Goal: Information Seeking & Learning: Learn about a topic

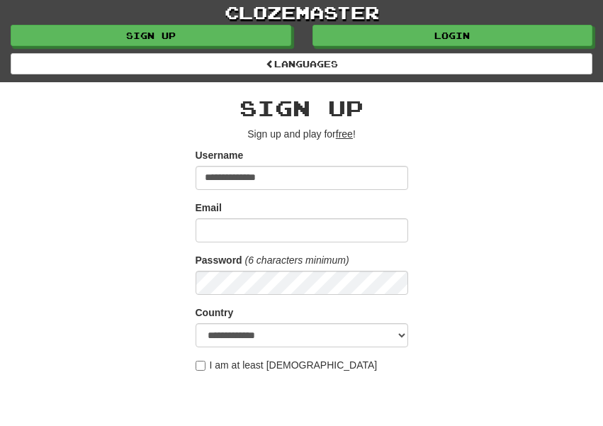
type input "**********"
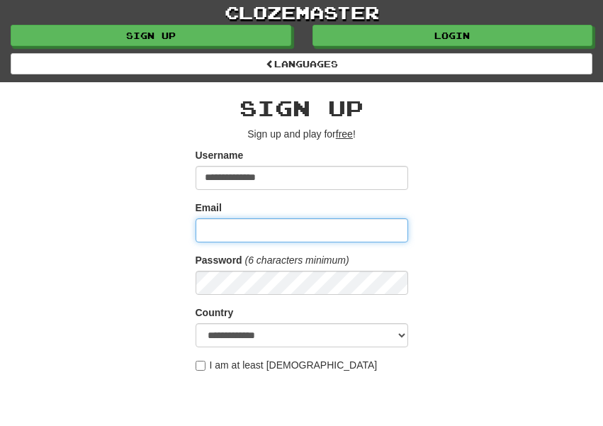
click at [213, 227] on input "Email" at bounding box center [302, 230] width 213 height 24
type input "**********"
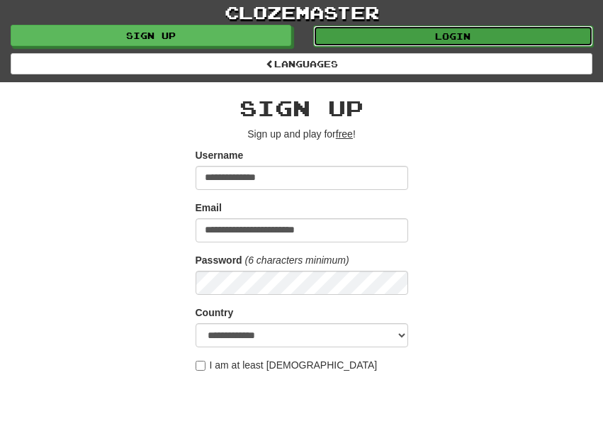
click at [480, 38] on link "Login" at bounding box center [453, 36] width 281 height 21
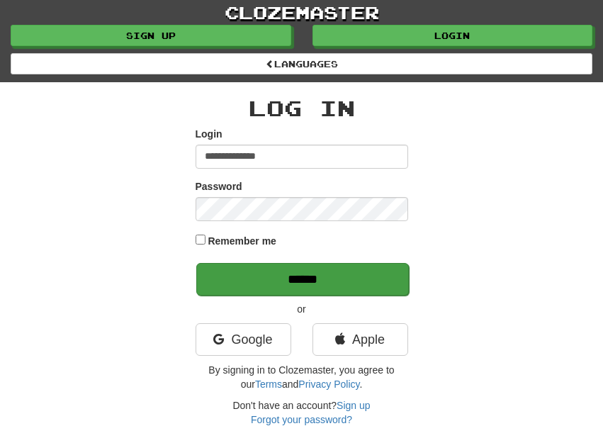
type input "**********"
click at [346, 282] on input "******" at bounding box center [302, 279] width 213 height 33
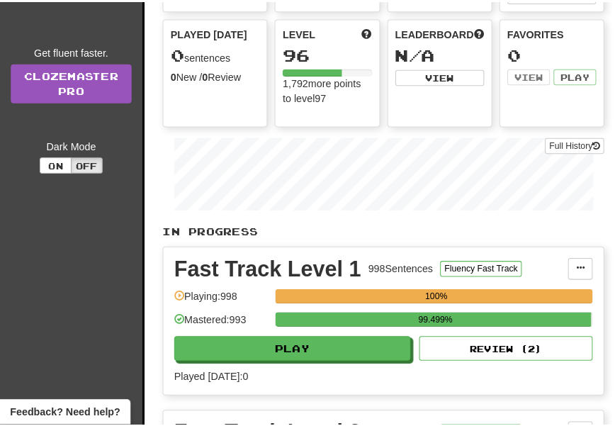
scroll to position [146, 0]
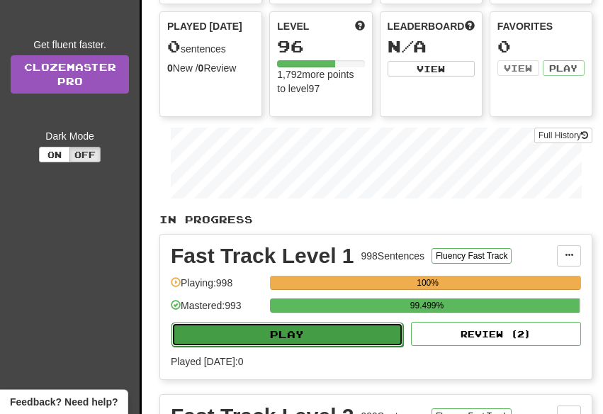
click at [368, 338] on button "Play" at bounding box center [287, 334] width 232 height 24
select select "**"
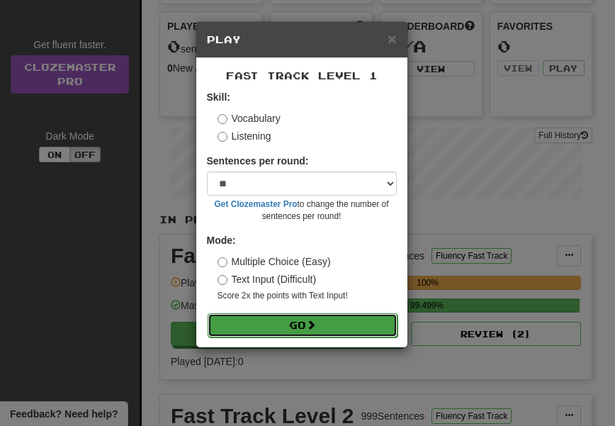
click at [339, 324] on button "Go" at bounding box center [303, 325] width 190 height 24
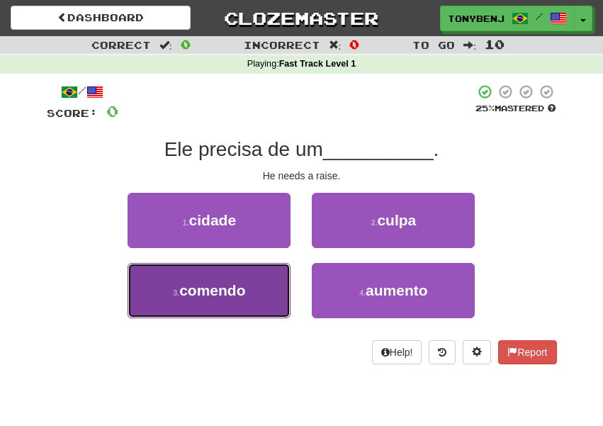
click at [258, 300] on button "3 . comendo" at bounding box center [209, 290] width 163 height 55
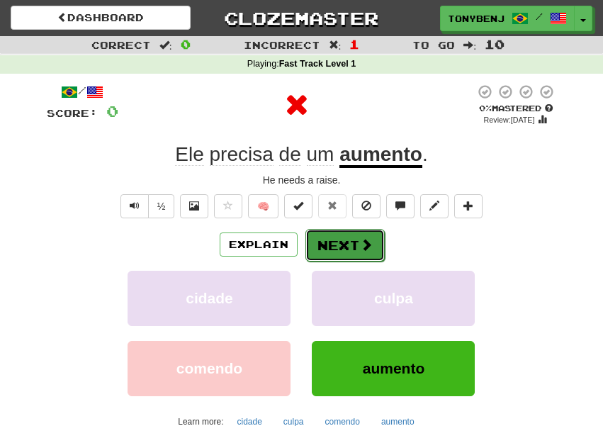
click at [346, 249] on button "Next" at bounding box center [344, 245] width 79 height 33
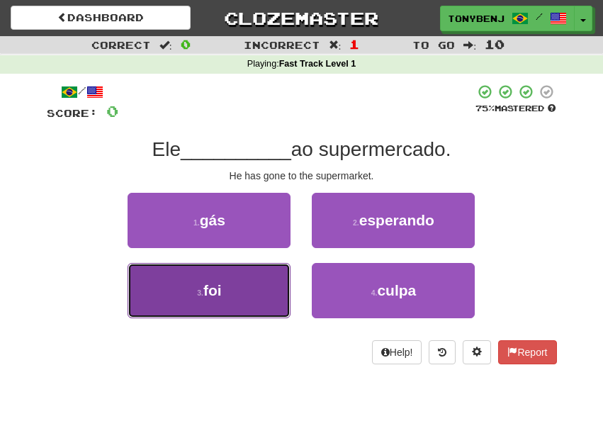
click at [268, 297] on button "3 . foi" at bounding box center [209, 290] width 163 height 55
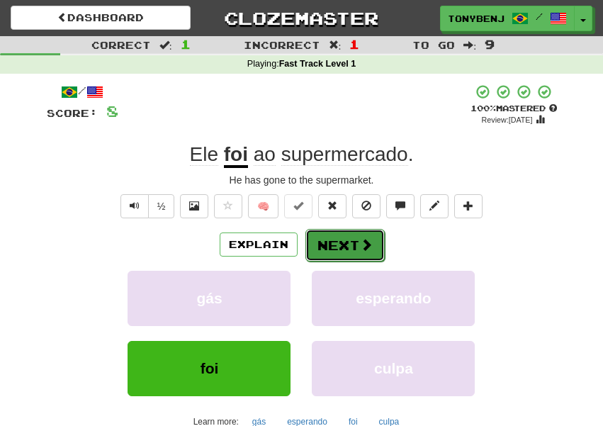
click at [361, 250] on span at bounding box center [366, 244] width 13 height 13
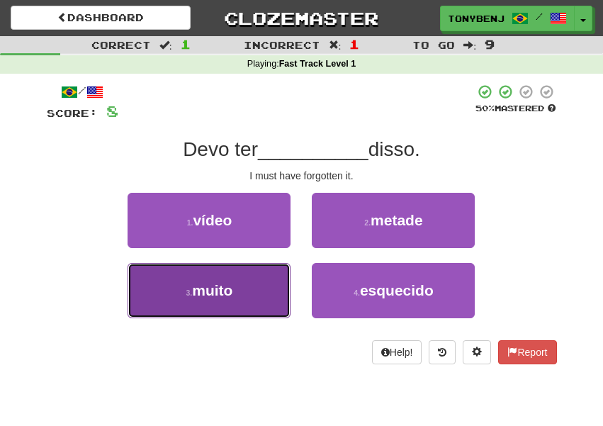
click at [225, 300] on button "3 . muito" at bounding box center [209, 290] width 163 height 55
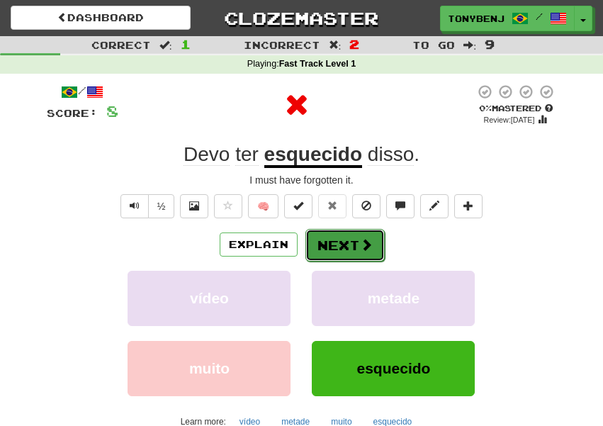
click at [340, 250] on button "Next" at bounding box center [344, 245] width 79 height 33
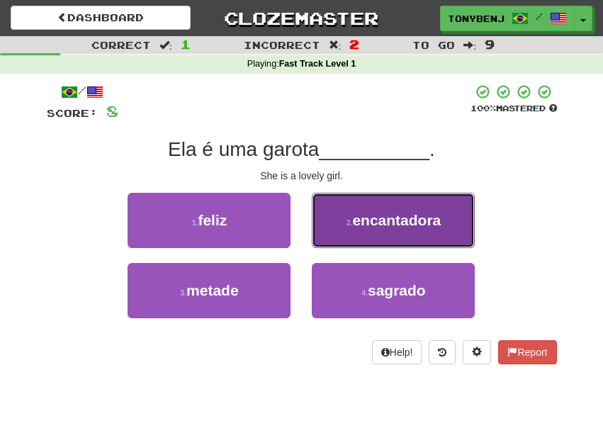
click at [356, 215] on span "encantadora" at bounding box center [396, 220] width 89 height 16
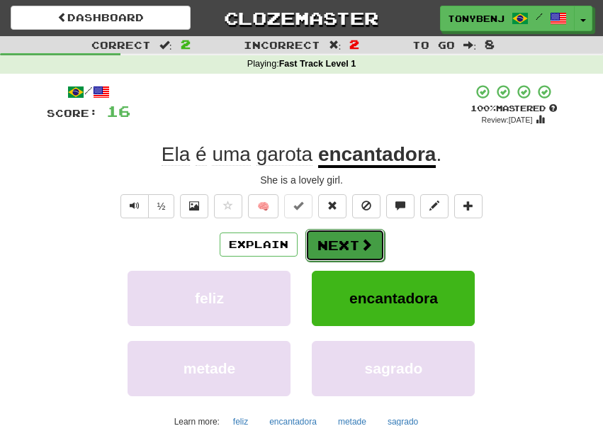
click at [365, 254] on button "Next" at bounding box center [344, 245] width 79 height 33
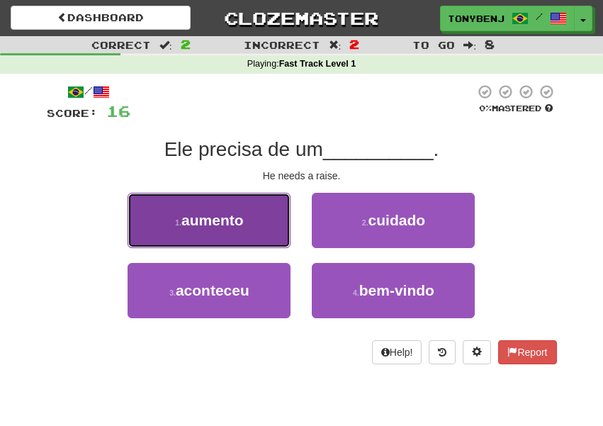
click at [247, 209] on button "1 . aumento" at bounding box center [209, 220] width 163 height 55
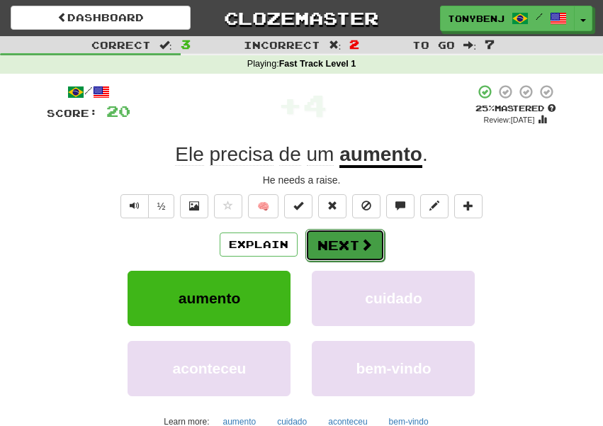
click at [372, 250] on button "Next" at bounding box center [344, 245] width 79 height 33
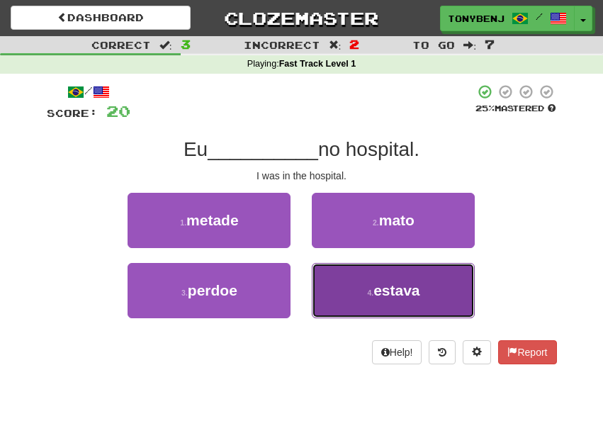
click at [375, 293] on span "estava" at bounding box center [396, 290] width 46 height 16
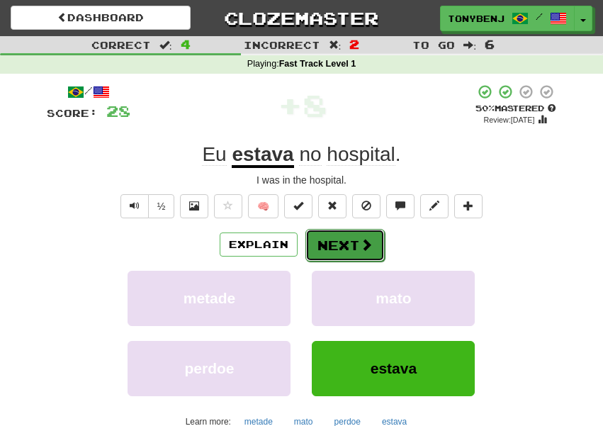
click at [353, 239] on button "Next" at bounding box center [344, 245] width 79 height 33
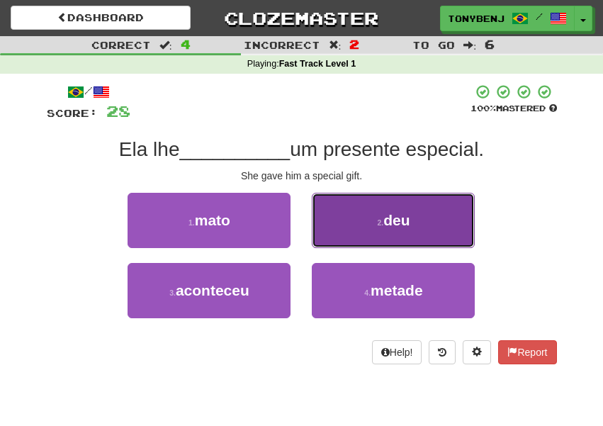
click at [389, 222] on span "deu" at bounding box center [396, 220] width 26 height 16
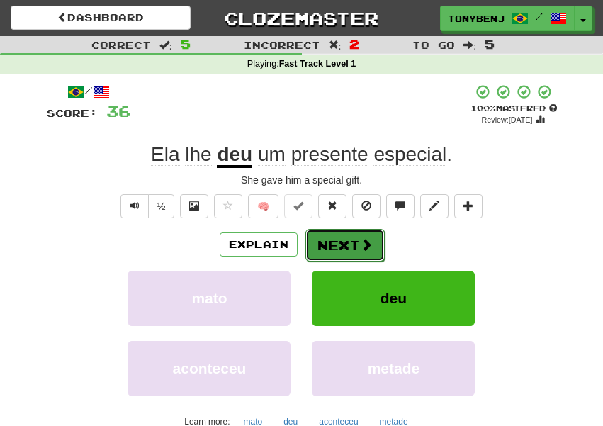
click at [345, 251] on button "Next" at bounding box center [344, 245] width 79 height 33
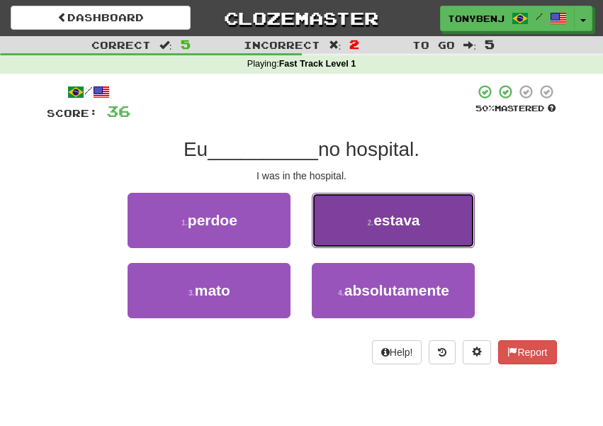
click at [358, 244] on button "2 . estava" at bounding box center [393, 220] width 163 height 55
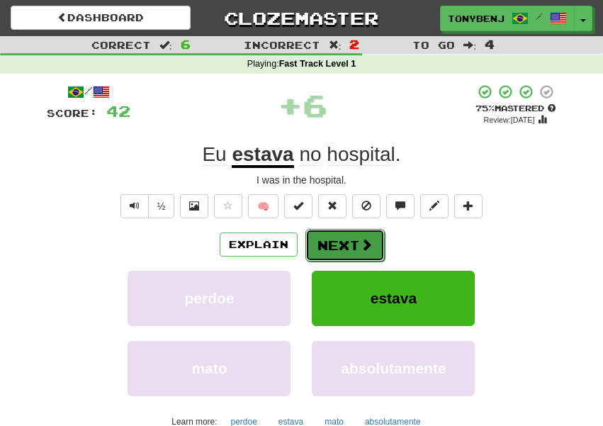
click at [361, 254] on button "Next" at bounding box center [344, 245] width 79 height 33
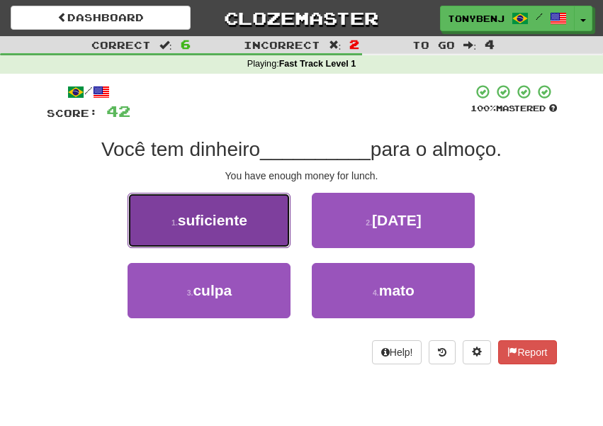
click at [262, 241] on button "1 . suficiente" at bounding box center [209, 220] width 163 height 55
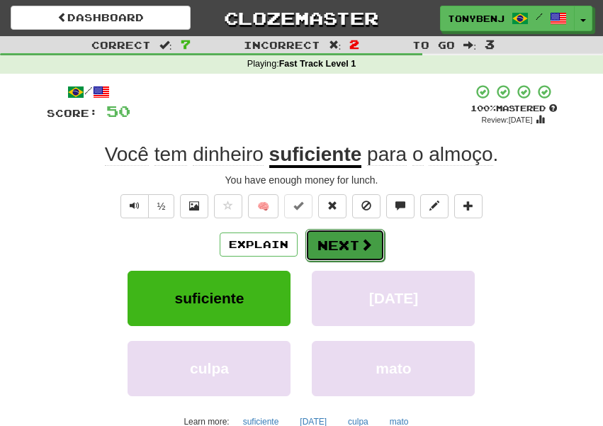
click at [366, 256] on button "Next" at bounding box center [344, 245] width 79 height 33
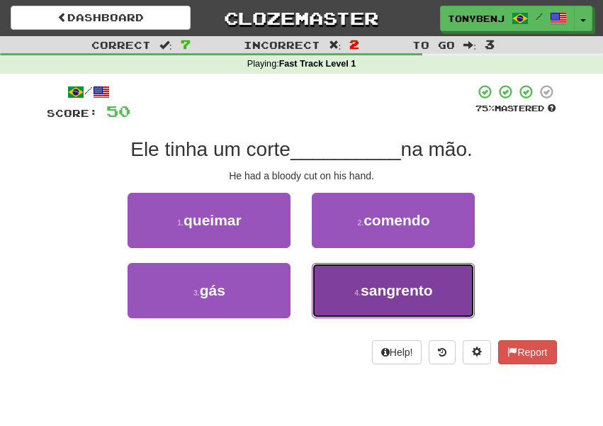
click at [368, 271] on button "4 . sangrento" at bounding box center [393, 290] width 163 height 55
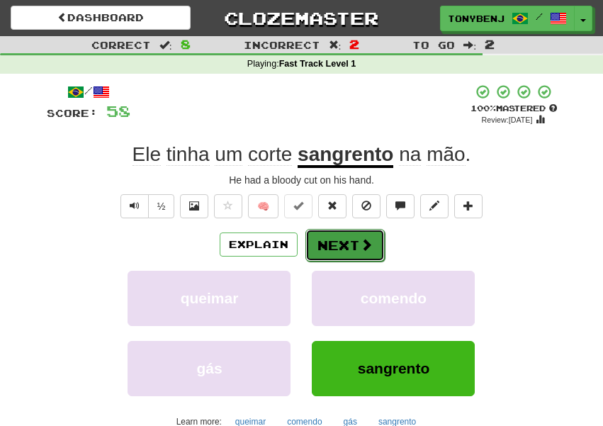
click at [368, 249] on span at bounding box center [366, 244] width 13 height 13
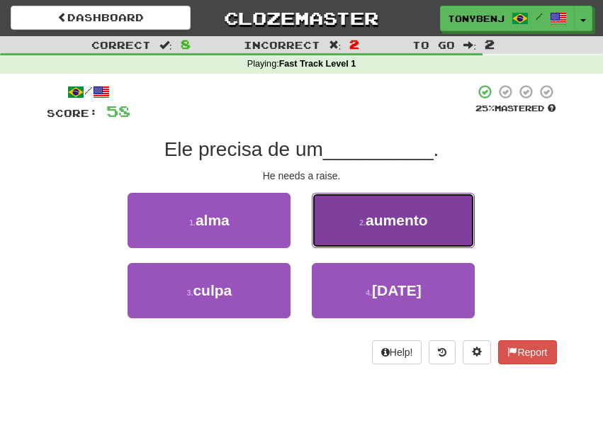
click at [356, 221] on button "2 . aumento" at bounding box center [393, 220] width 163 height 55
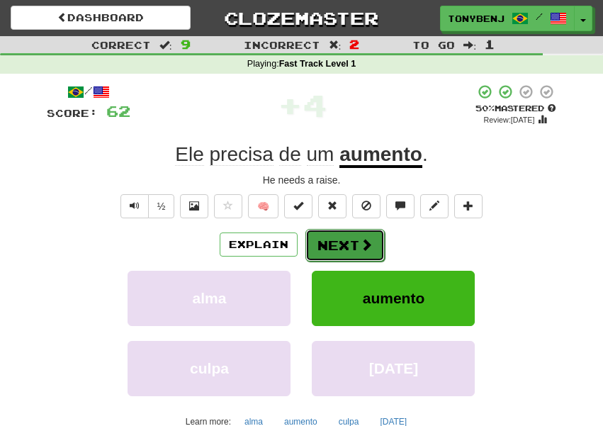
click at [358, 249] on button "Next" at bounding box center [344, 245] width 79 height 33
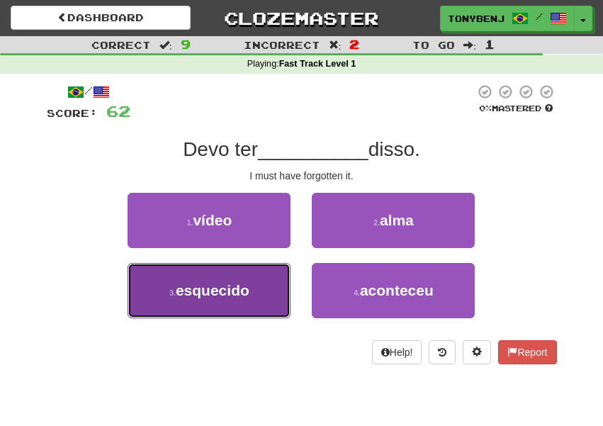
click at [207, 288] on span "esquecido" at bounding box center [213, 290] width 74 height 16
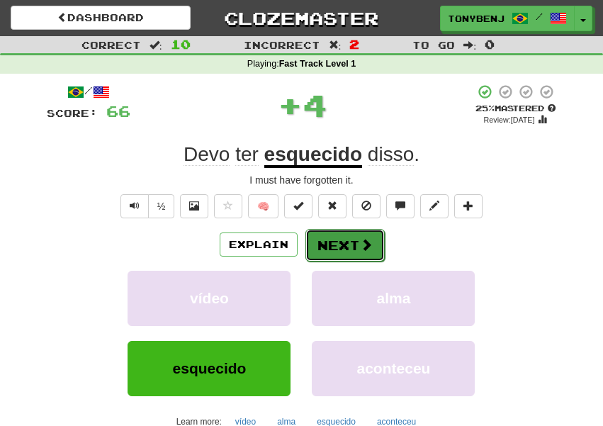
click at [332, 254] on button "Next" at bounding box center [344, 245] width 79 height 33
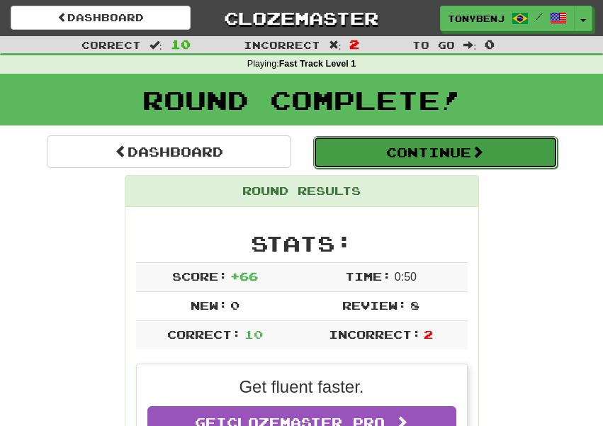
click at [368, 159] on button "Continue" at bounding box center [435, 152] width 244 height 33
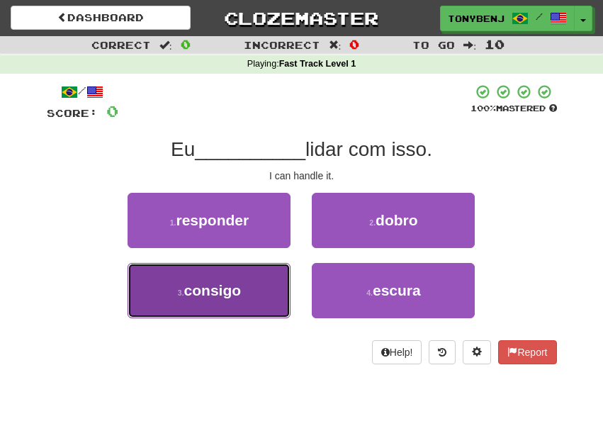
click at [212, 300] on button "3 . consigo" at bounding box center [209, 290] width 163 height 55
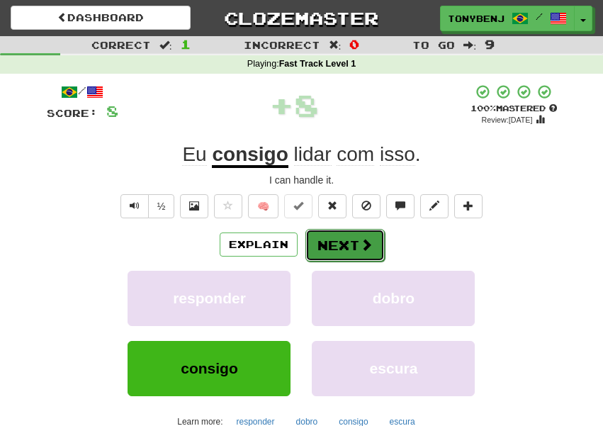
click at [332, 241] on button "Next" at bounding box center [344, 245] width 79 height 33
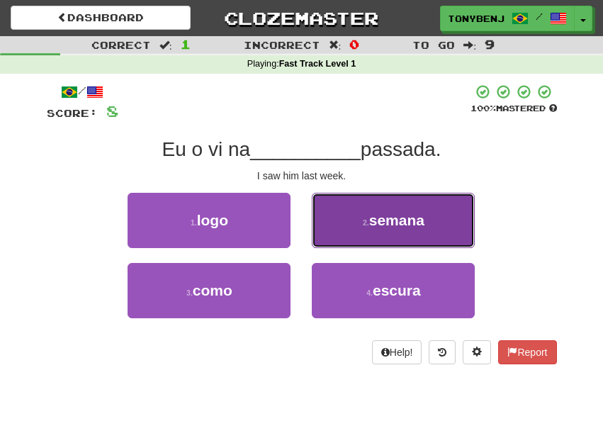
click at [415, 224] on span "semana" at bounding box center [396, 220] width 55 height 16
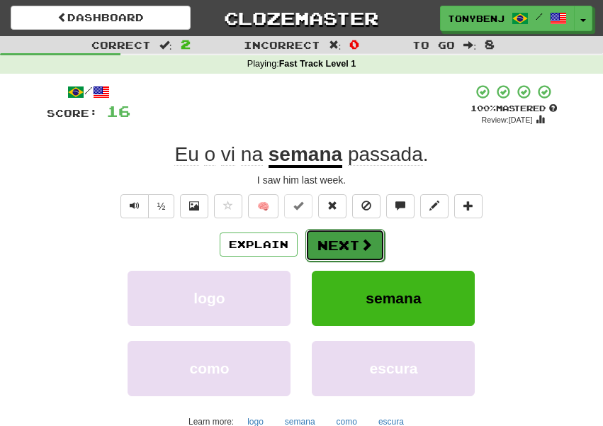
click at [359, 253] on button "Next" at bounding box center [344, 245] width 79 height 33
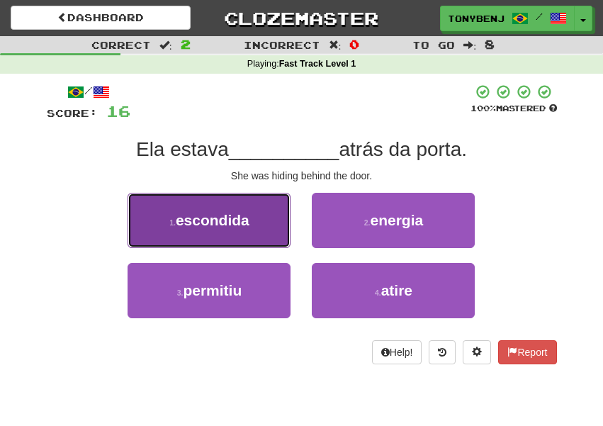
click at [257, 242] on button "1 . escondida" at bounding box center [209, 220] width 163 height 55
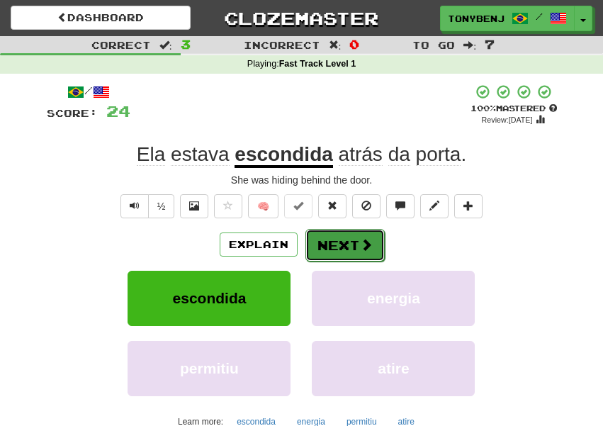
click at [369, 246] on span at bounding box center [366, 244] width 13 height 13
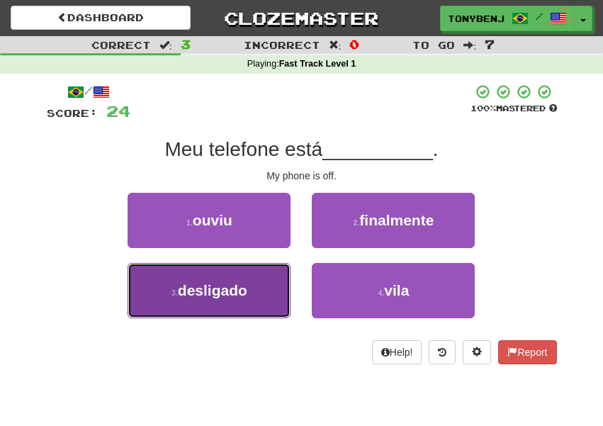
click at [241, 285] on span "desligado" at bounding box center [212, 290] width 69 height 16
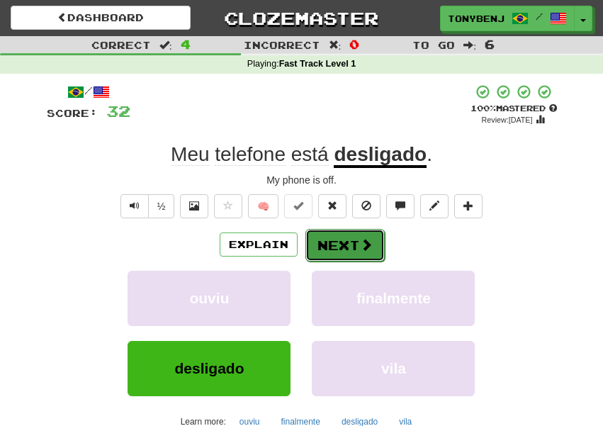
click at [358, 249] on button "Next" at bounding box center [344, 245] width 79 height 33
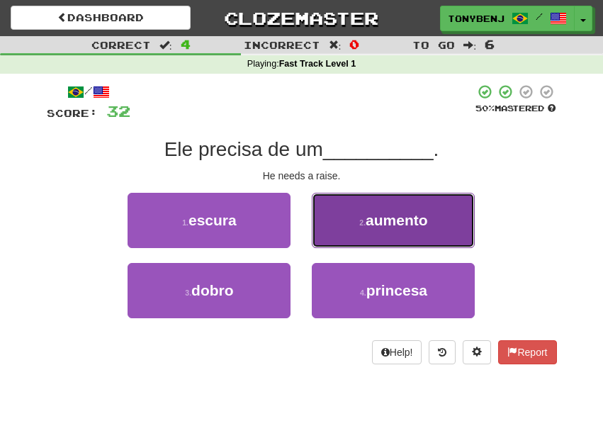
click at [337, 221] on button "2 . aumento" at bounding box center [393, 220] width 163 height 55
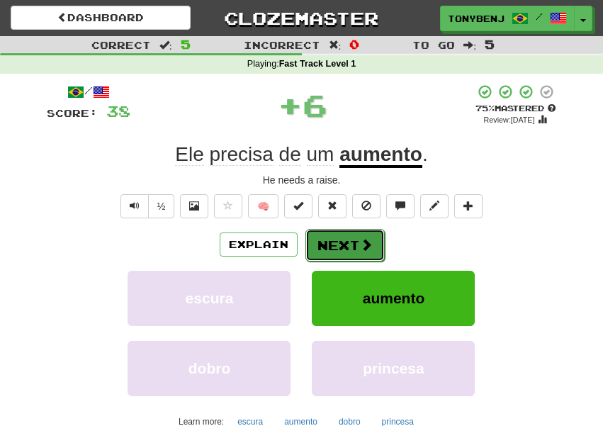
click at [370, 249] on span at bounding box center [366, 244] width 13 height 13
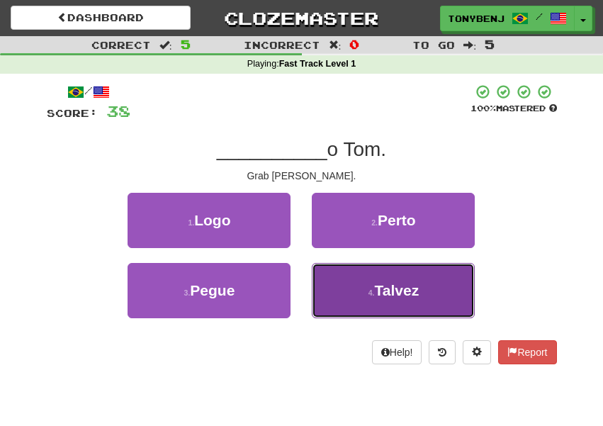
click at [387, 281] on button "4 . Talvez" at bounding box center [393, 290] width 163 height 55
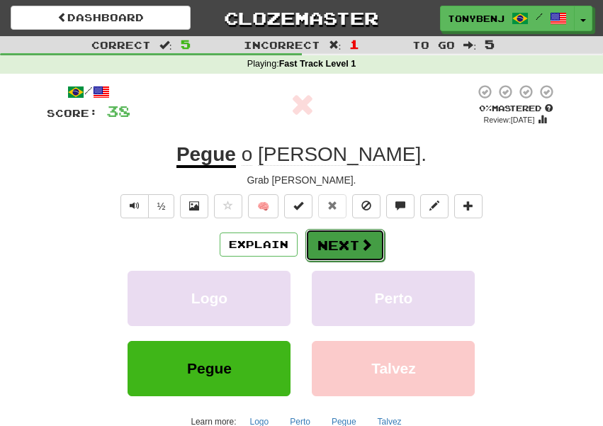
click at [344, 244] on button "Next" at bounding box center [344, 245] width 79 height 33
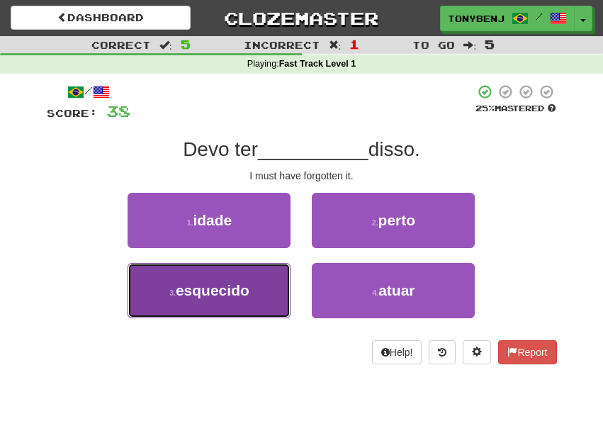
click at [243, 288] on span "esquecido" at bounding box center [213, 290] width 74 height 16
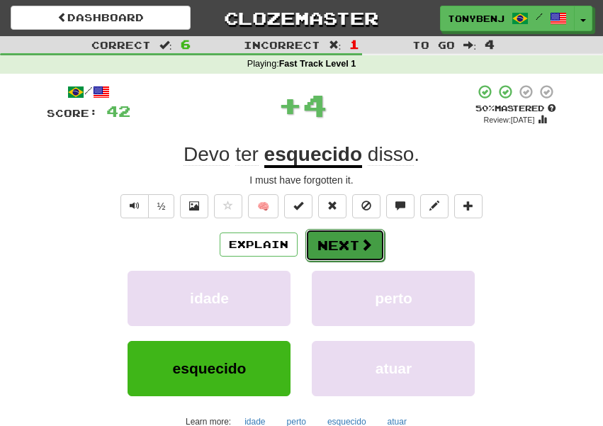
click at [371, 252] on button "Next" at bounding box center [344, 245] width 79 height 33
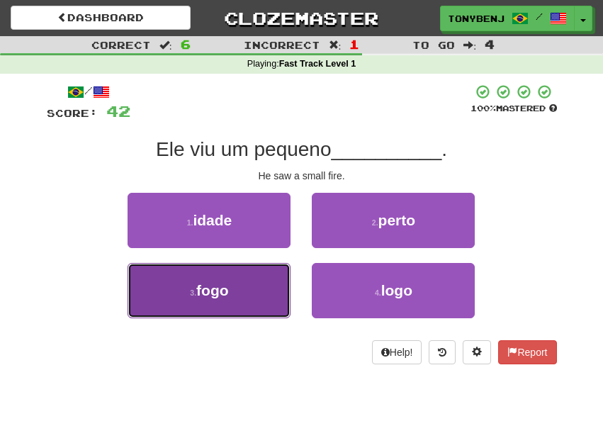
click at [266, 285] on button "3 . fogo" at bounding box center [209, 290] width 163 height 55
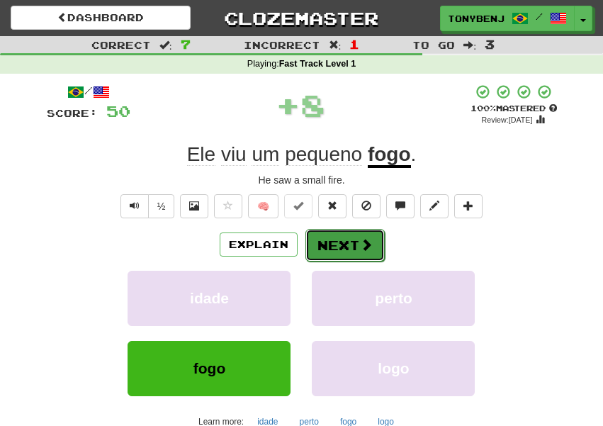
click at [351, 236] on button "Next" at bounding box center [344, 245] width 79 height 33
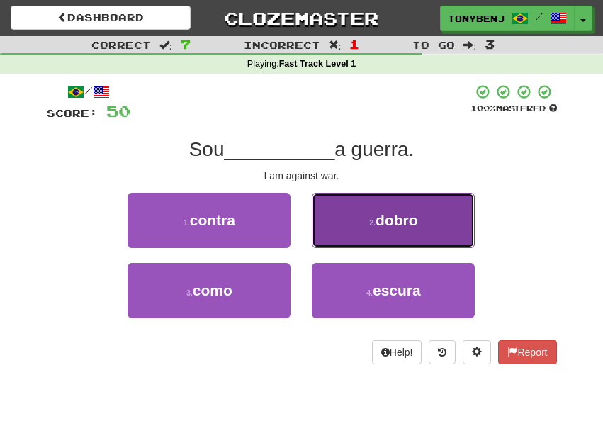
click at [363, 227] on button "2 . dobro" at bounding box center [393, 220] width 163 height 55
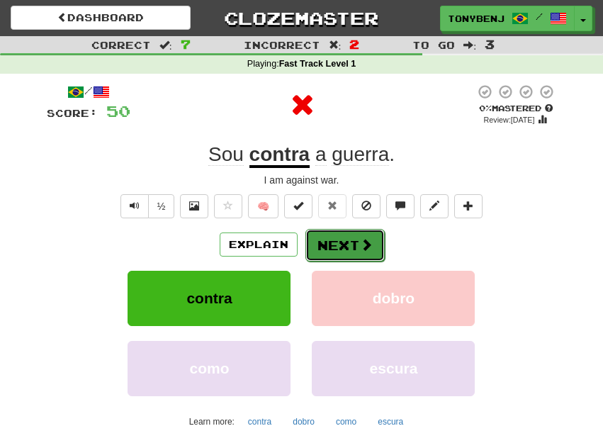
click at [367, 251] on span at bounding box center [366, 244] width 13 height 13
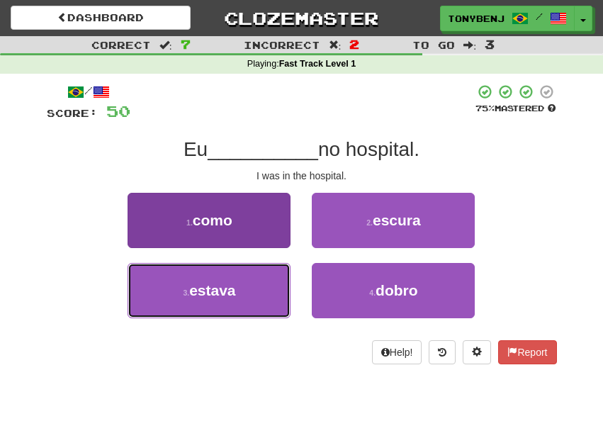
click at [286, 315] on button "3 . estava" at bounding box center [209, 290] width 163 height 55
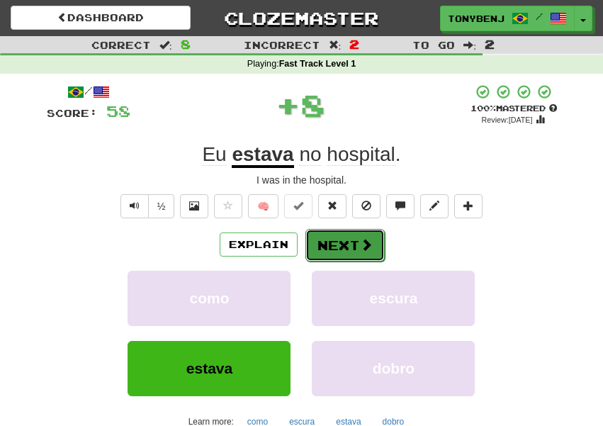
click at [363, 252] on button "Next" at bounding box center [344, 245] width 79 height 33
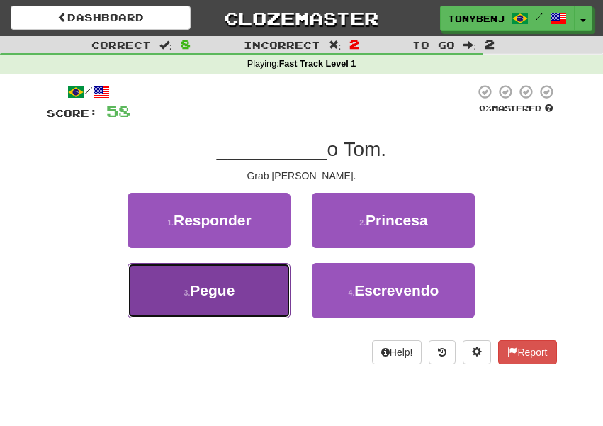
click at [268, 290] on button "3 . Pegue" at bounding box center [209, 290] width 163 height 55
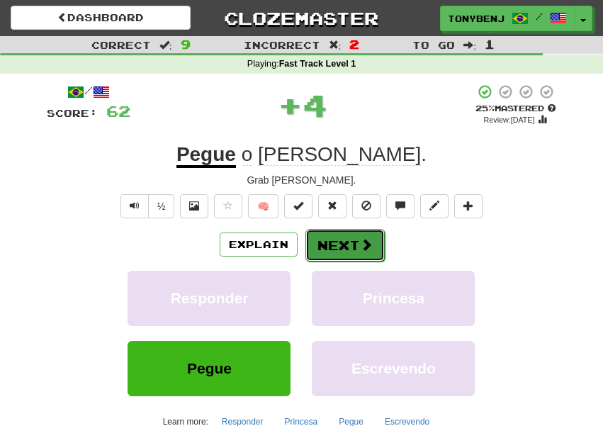
click at [360, 255] on button "Next" at bounding box center [344, 245] width 79 height 33
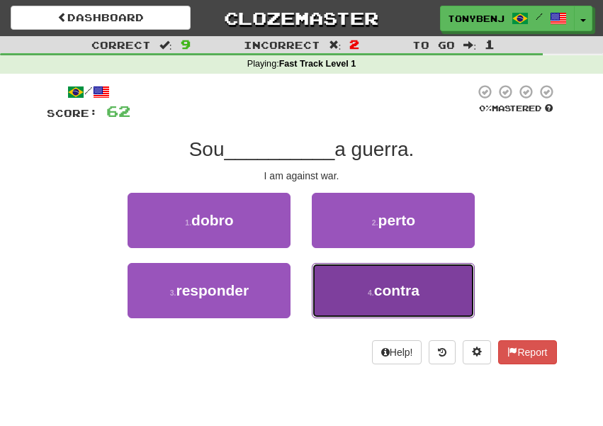
click at [350, 297] on button "4 . contra" at bounding box center [393, 290] width 163 height 55
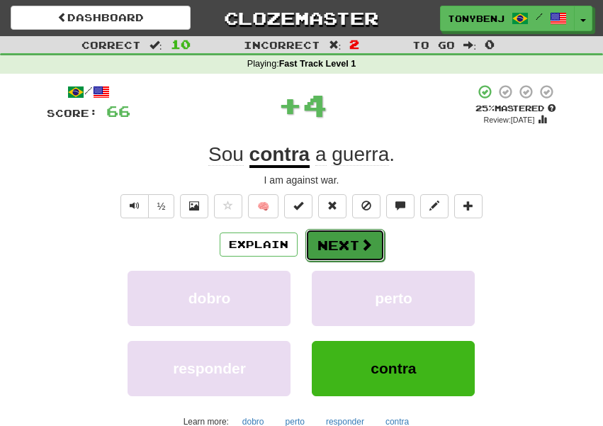
click at [366, 251] on span at bounding box center [366, 244] width 13 height 13
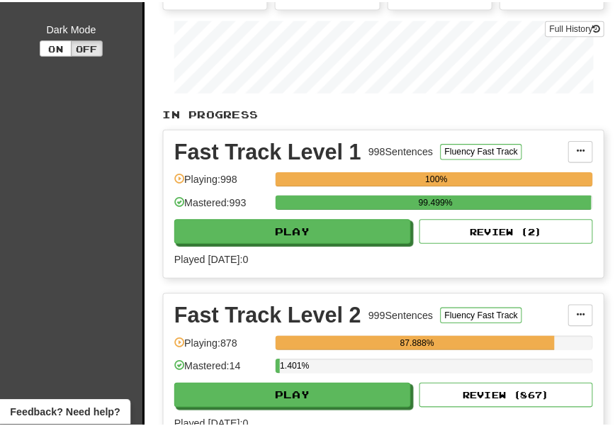
scroll to position [271, 0]
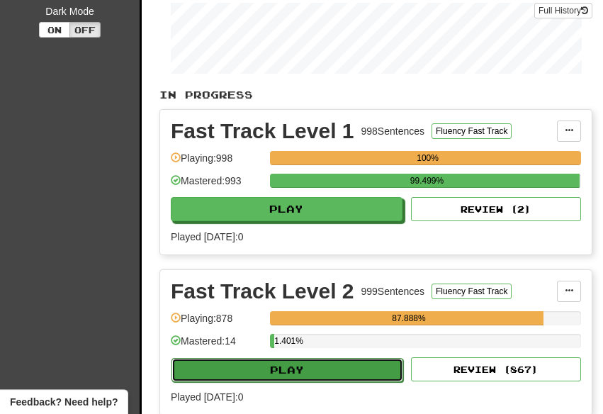
click at [295, 371] on button "Play" at bounding box center [287, 370] width 232 height 24
select select "**"
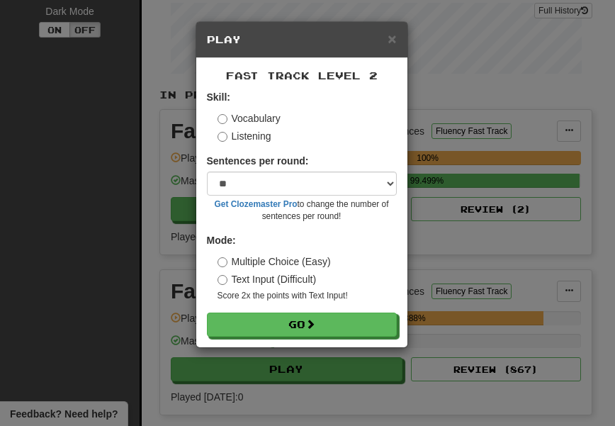
click at [217, 140] on div "Skill: Vocabulary Listening" at bounding box center [302, 116] width 190 height 53
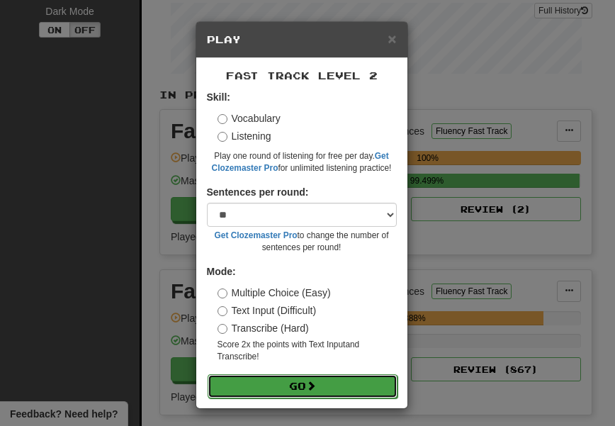
click at [283, 389] on button "Go" at bounding box center [303, 386] width 190 height 24
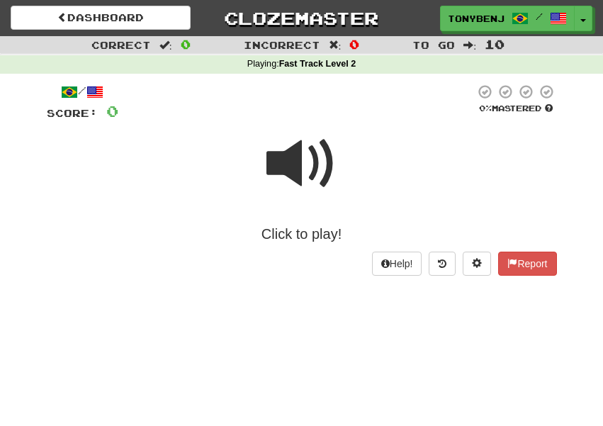
click at [283, 168] on span at bounding box center [301, 163] width 71 height 71
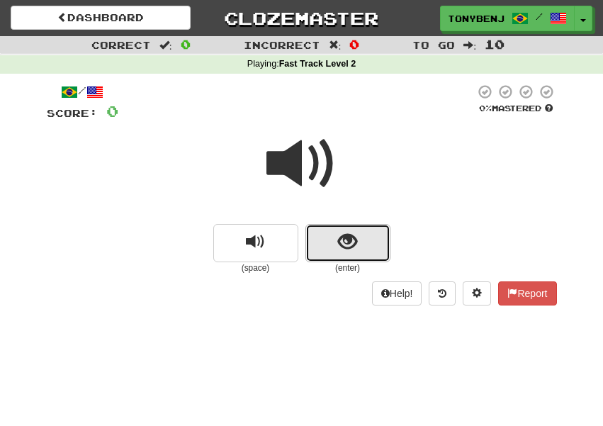
click at [337, 241] on button "show sentence" at bounding box center [347, 243] width 85 height 38
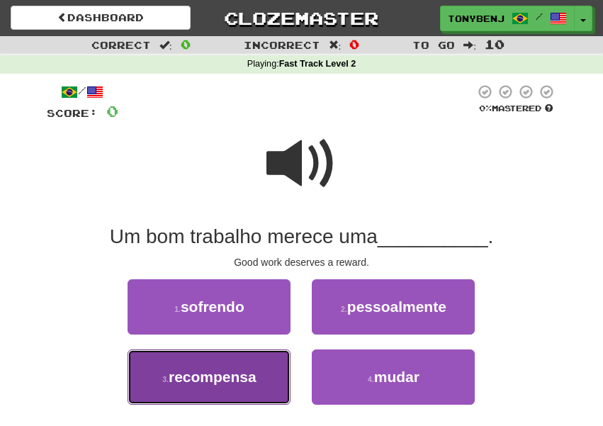
click at [259, 380] on button "3 . recompensa" at bounding box center [209, 376] width 163 height 55
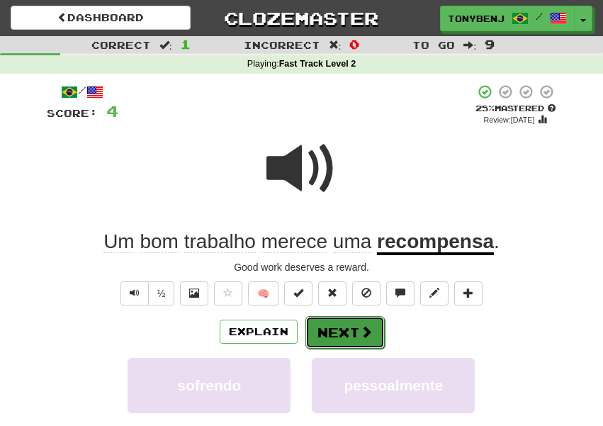
click at [364, 334] on span at bounding box center [366, 331] width 13 height 13
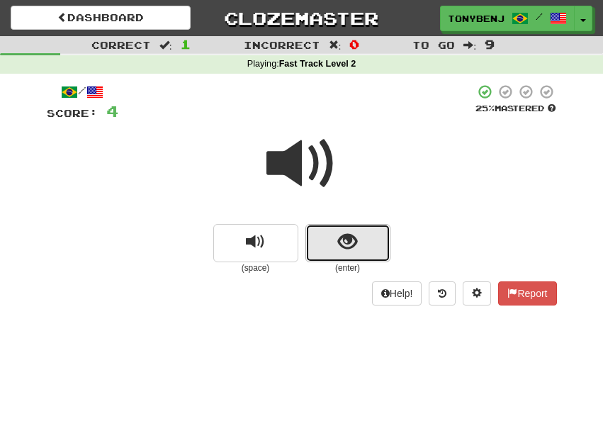
click at [358, 244] on button "show sentence" at bounding box center [347, 243] width 85 height 38
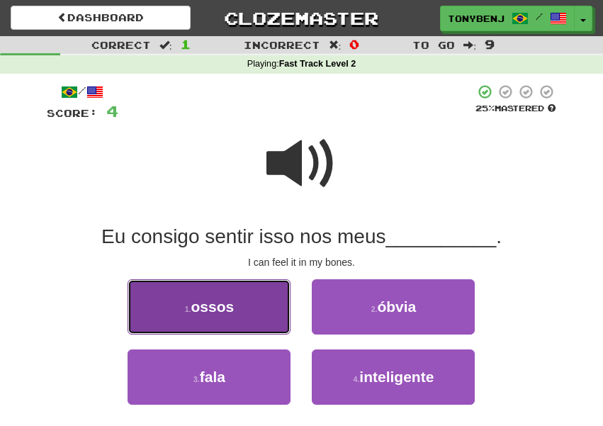
click at [279, 308] on button "1 . ossos" at bounding box center [209, 306] width 163 height 55
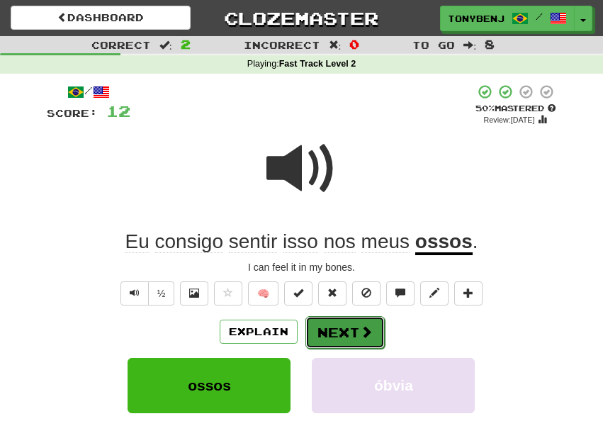
click at [349, 344] on button "Next" at bounding box center [344, 332] width 79 height 33
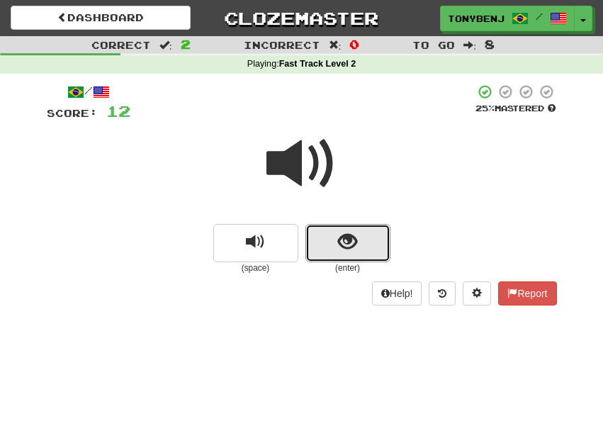
click at [321, 234] on button "show sentence" at bounding box center [347, 243] width 85 height 38
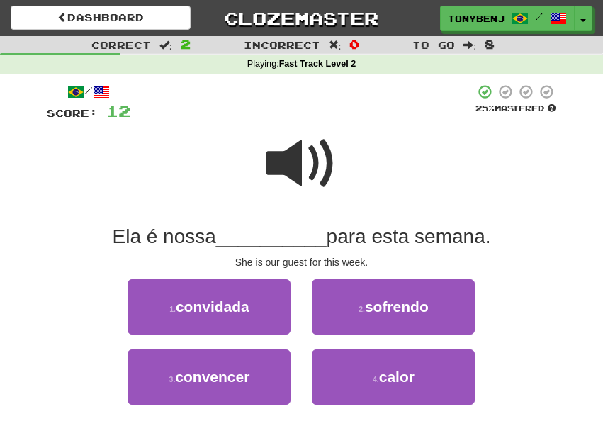
click at [91, 312] on div "1 . convidada 2 . sofrendo" at bounding box center [302, 314] width 553 height 70
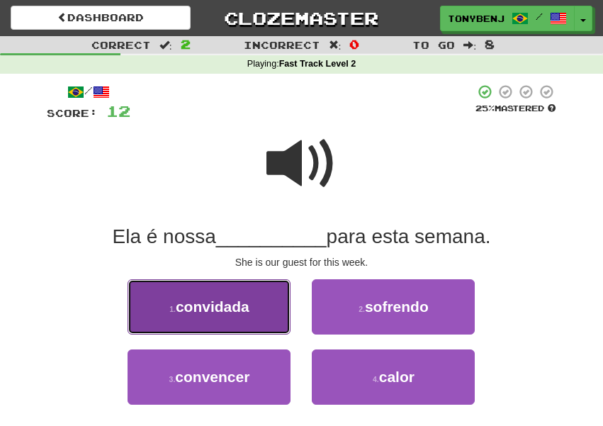
click at [157, 312] on button "1 . convidada" at bounding box center [209, 306] width 163 height 55
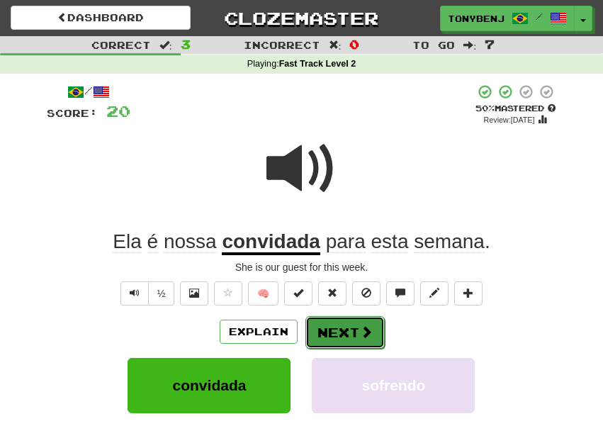
click at [363, 341] on button "Next" at bounding box center [344, 332] width 79 height 33
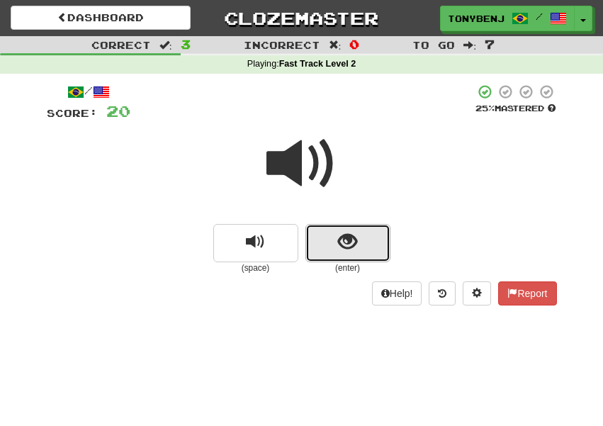
click at [329, 249] on button "show sentence" at bounding box center [347, 243] width 85 height 38
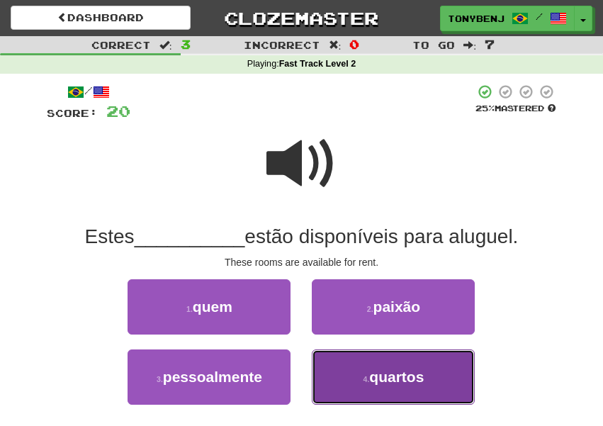
click at [329, 384] on button "4 . quartos" at bounding box center [393, 376] width 163 height 55
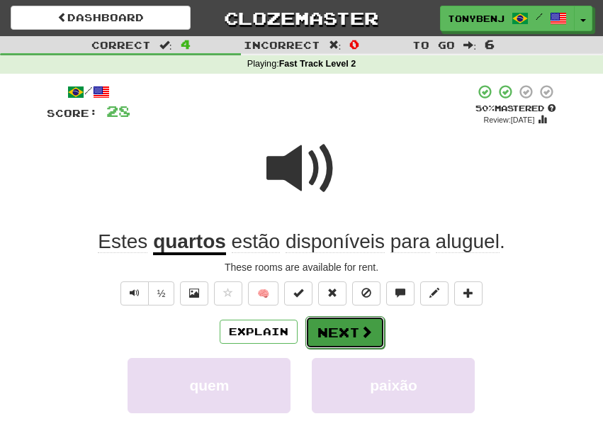
click at [351, 338] on button "Next" at bounding box center [344, 332] width 79 height 33
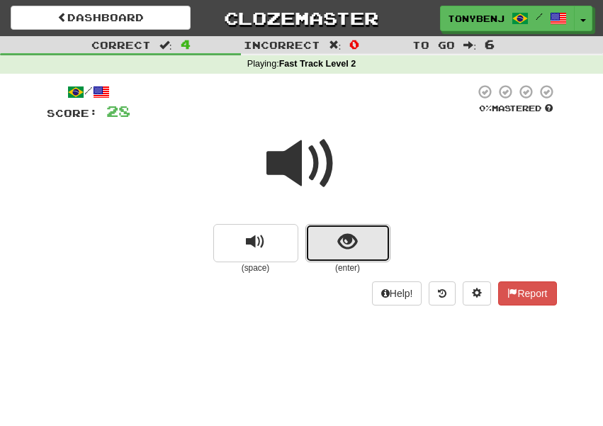
click at [320, 239] on button "show sentence" at bounding box center [347, 243] width 85 height 38
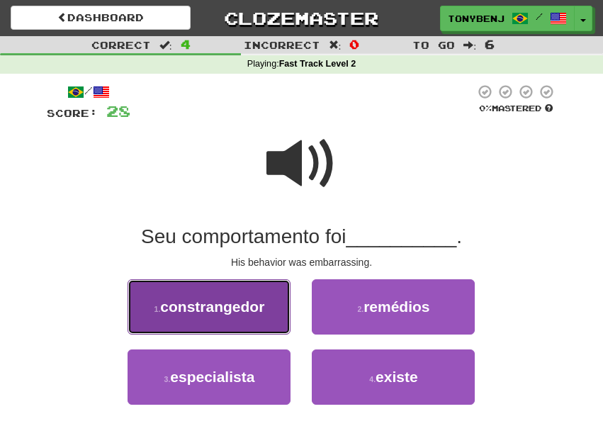
click at [273, 292] on button "1 . constrangedor" at bounding box center [209, 306] width 163 height 55
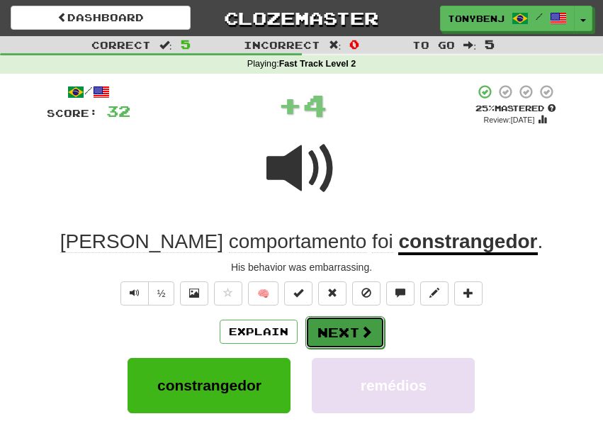
click at [358, 340] on button "Next" at bounding box center [344, 332] width 79 height 33
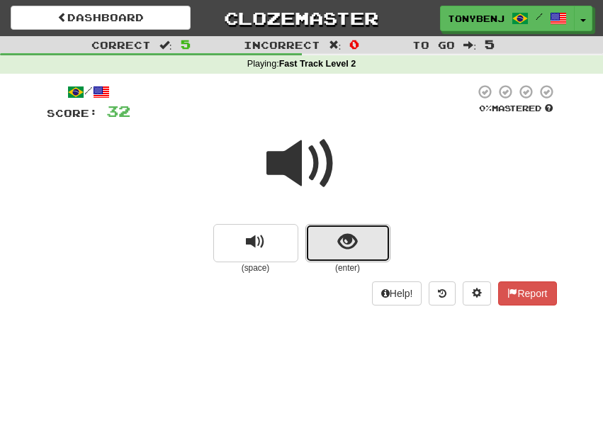
click at [341, 251] on span "show sentence" at bounding box center [347, 241] width 19 height 19
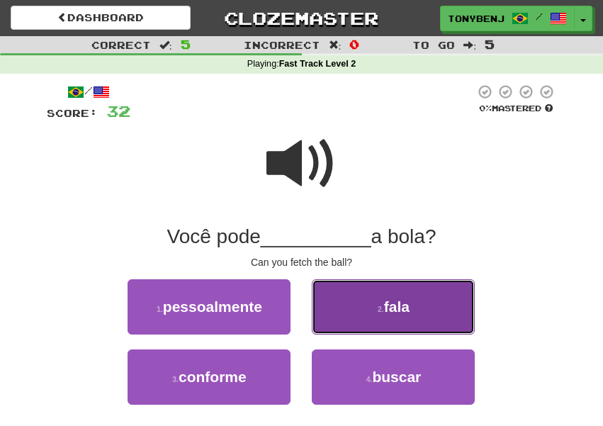
click at [356, 295] on button "2 . fala" at bounding box center [393, 306] width 163 height 55
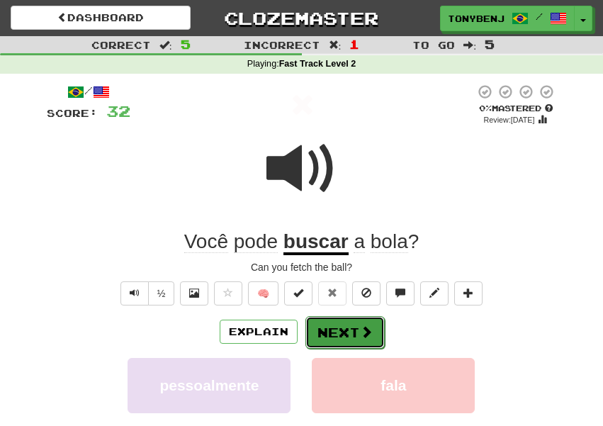
click at [362, 344] on button "Next" at bounding box center [344, 332] width 79 height 33
